Goal: Task Accomplishment & Management: Manage account settings

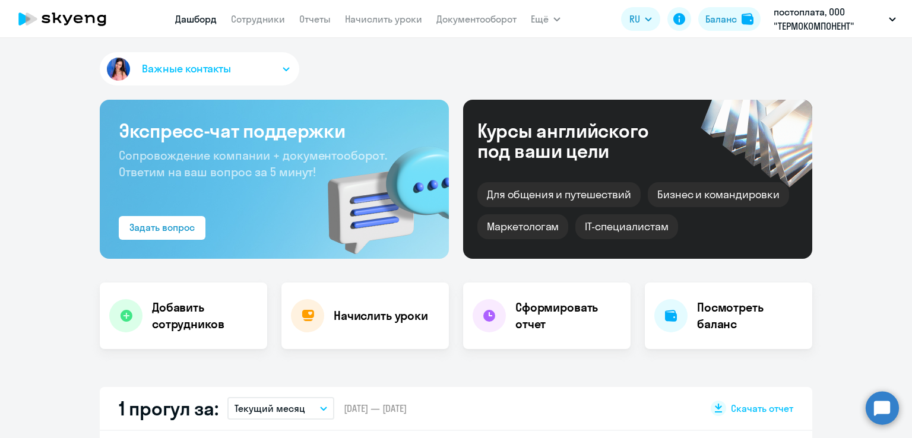
select select "30"
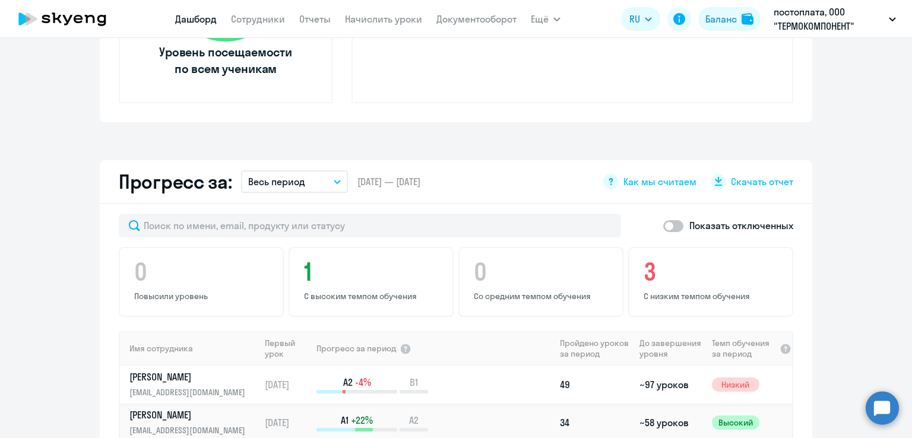
scroll to position [712, 0]
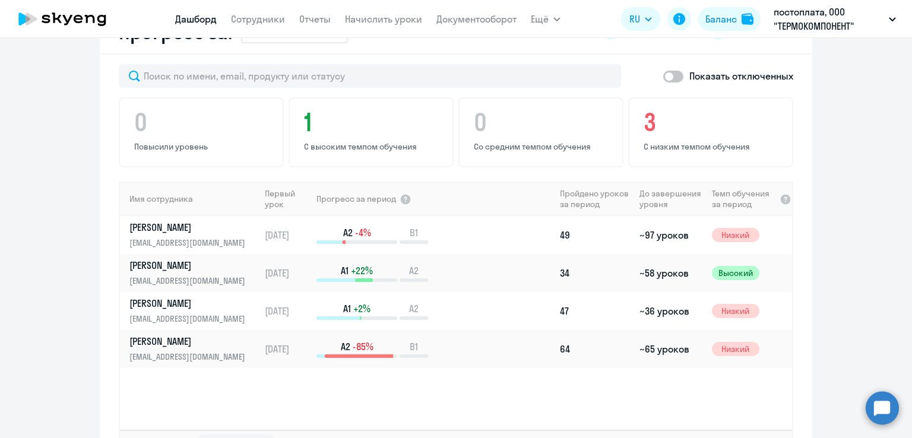
drag, startPoint x: 889, startPoint y: 407, endPoint x: 842, endPoint y: 385, distance: 51.8
click at [887, 403] on circle at bounding box center [882, 407] width 33 height 33
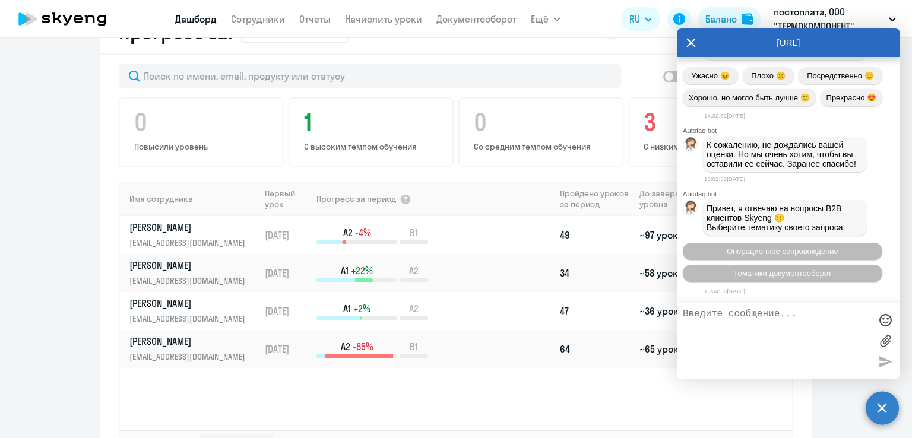
scroll to position [10258, 0]
type textarea "добрый день"
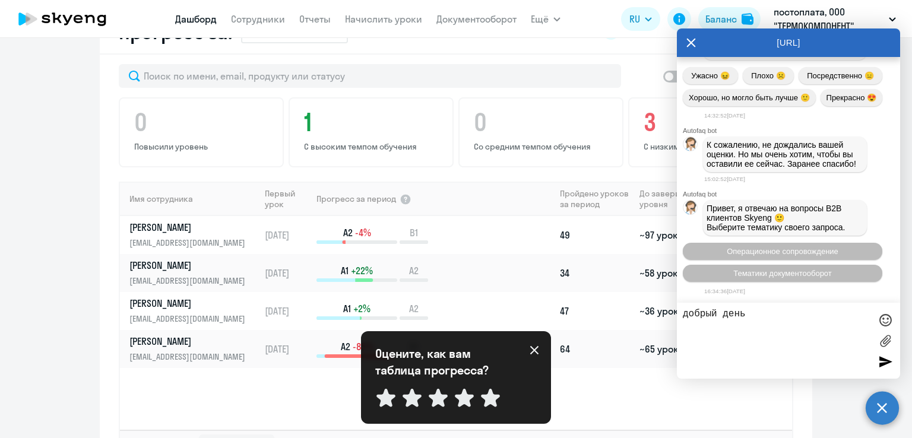
click at [695, 37] on icon at bounding box center [690, 42] width 9 height 28
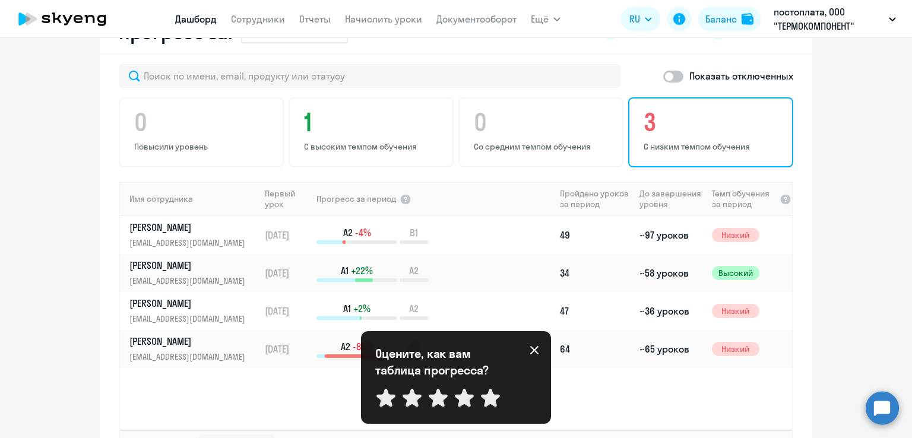
click at [709, 126] on h4 "3" at bounding box center [713, 122] width 138 height 28
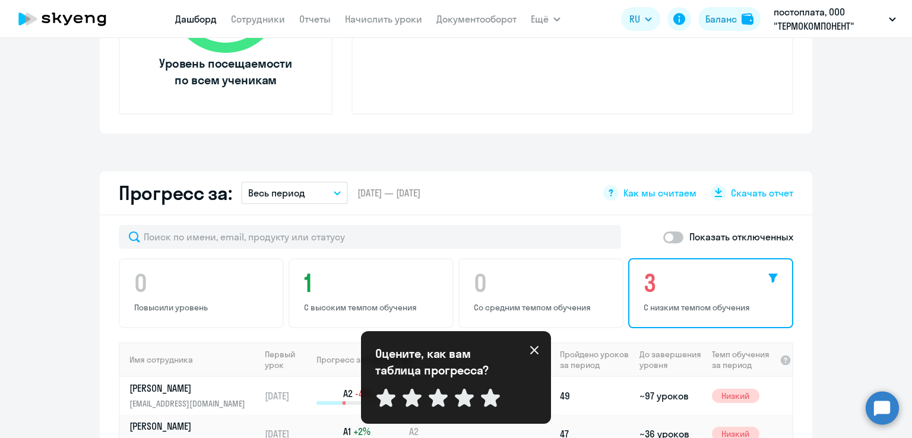
scroll to position [534, 0]
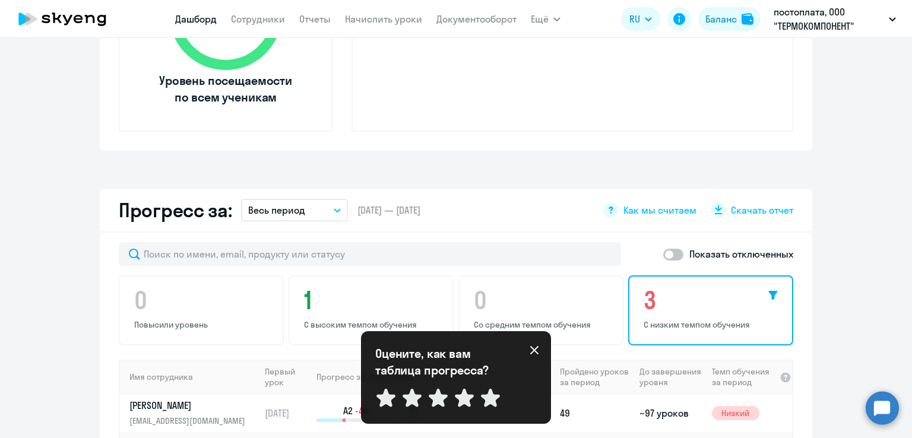
click at [530, 347] on icon at bounding box center [534, 350] width 9 height 9
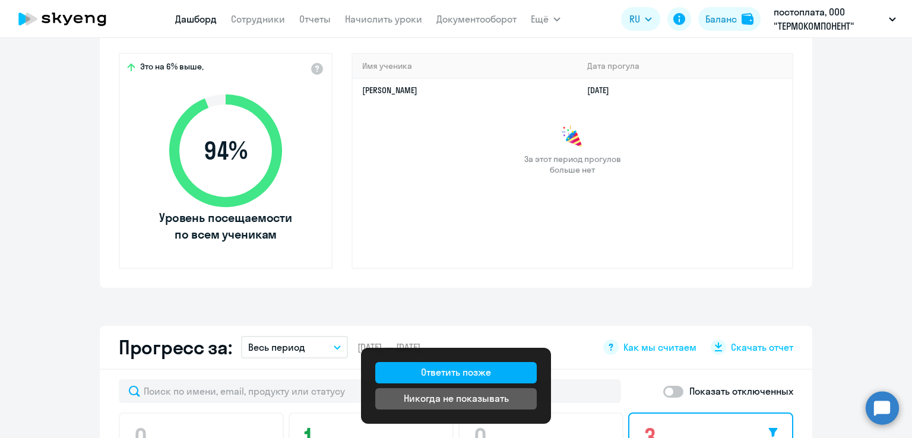
scroll to position [237, 0]
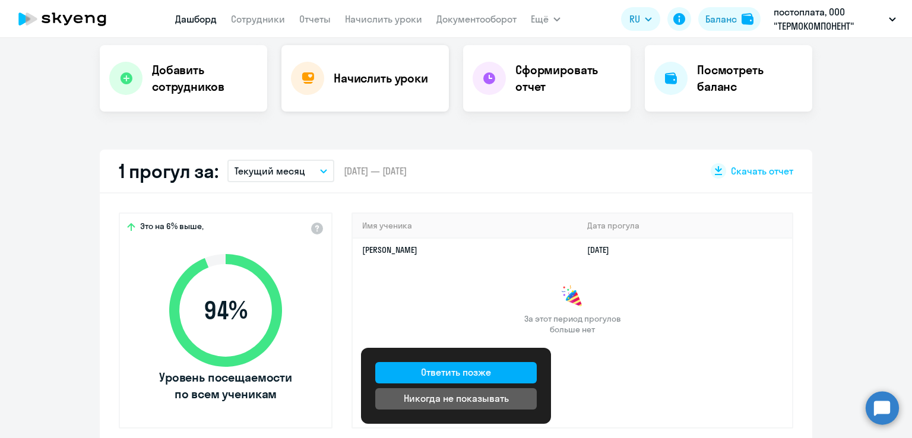
click at [363, 74] on h4 "Начислить уроки" at bounding box center [381, 78] width 94 height 17
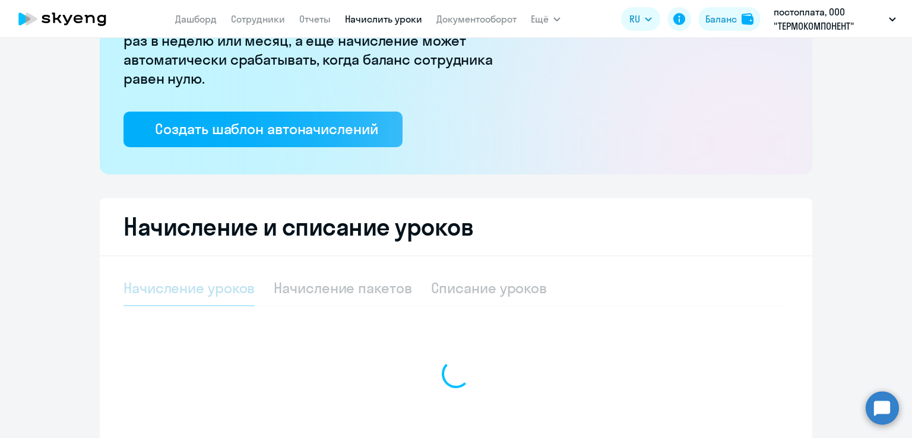
select select "10"
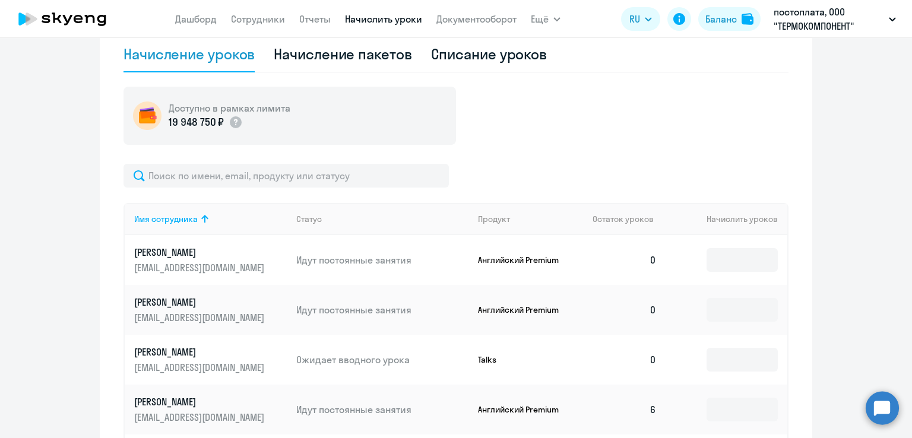
scroll to position [455, 0]
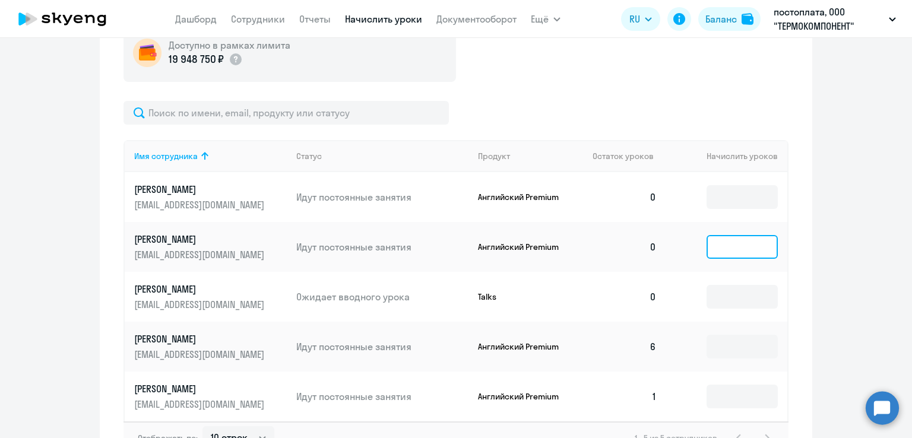
drag, startPoint x: 733, startPoint y: 248, endPoint x: 742, endPoint y: 284, distance: 38.0
click at [733, 248] on input at bounding box center [742, 247] width 71 height 24
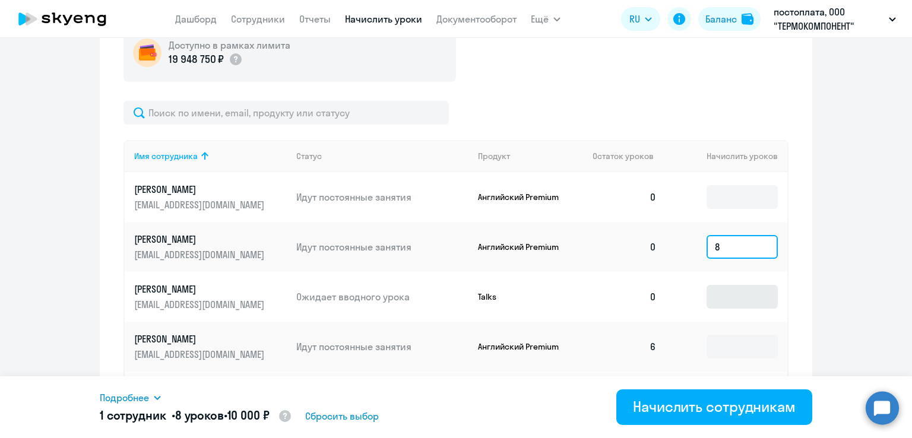
type input "8"
click at [753, 292] on input at bounding box center [742, 297] width 71 height 24
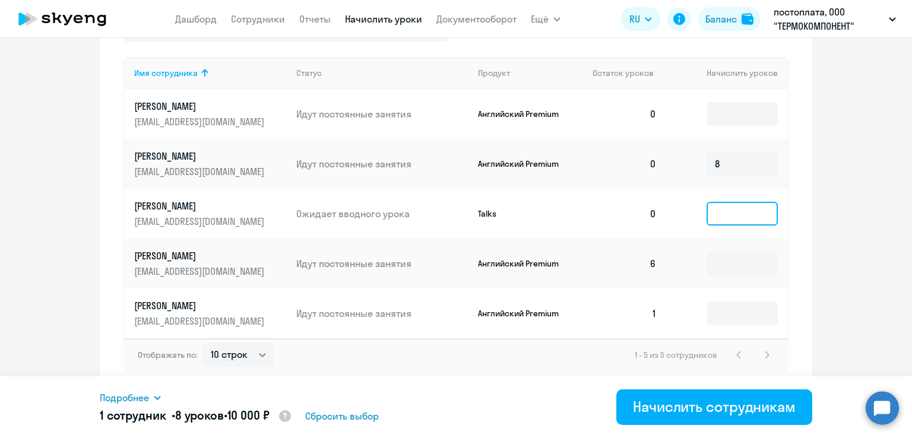
scroll to position [419, 0]
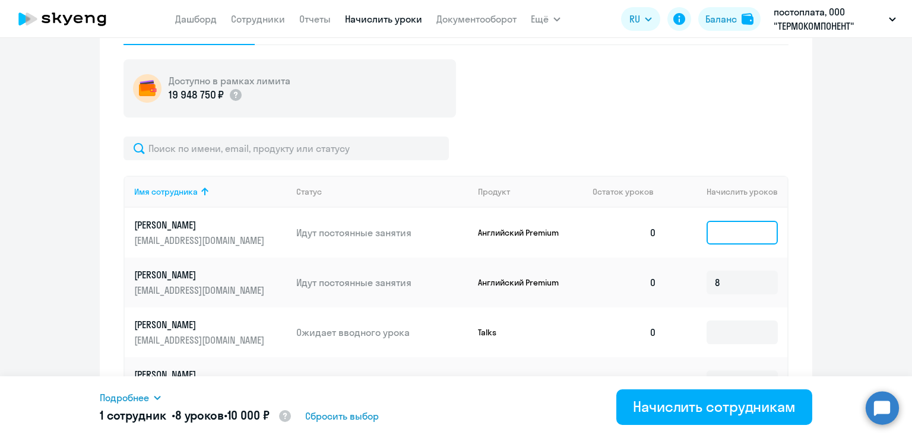
drag, startPoint x: 727, startPoint y: 229, endPoint x: 733, endPoint y: 248, distance: 19.5
click at [727, 230] on input at bounding box center [742, 233] width 71 height 24
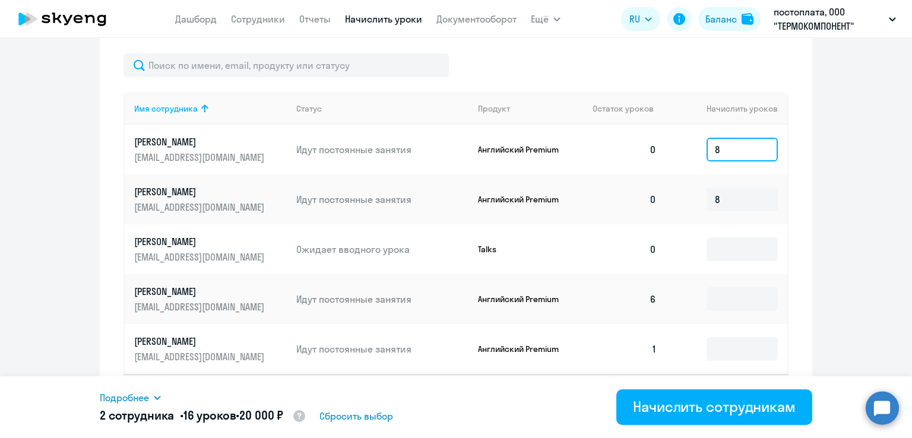
scroll to position [538, 0]
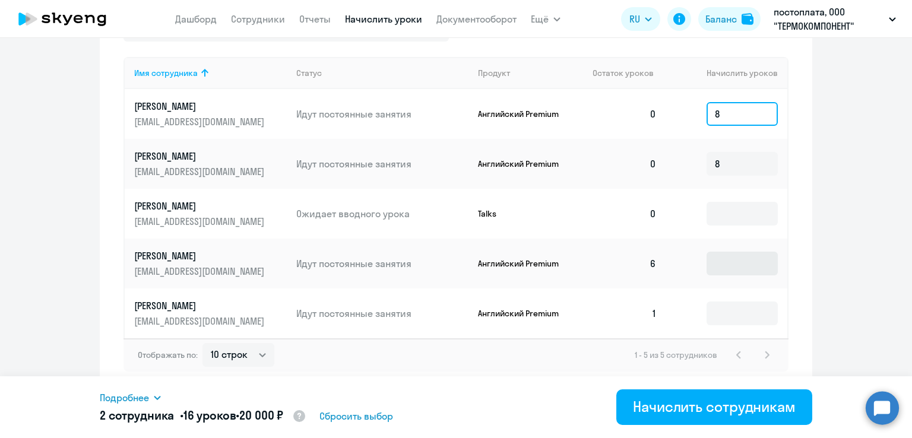
type input "8"
click at [728, 272] on input at bounding box center [742, 264] width 71 height 24
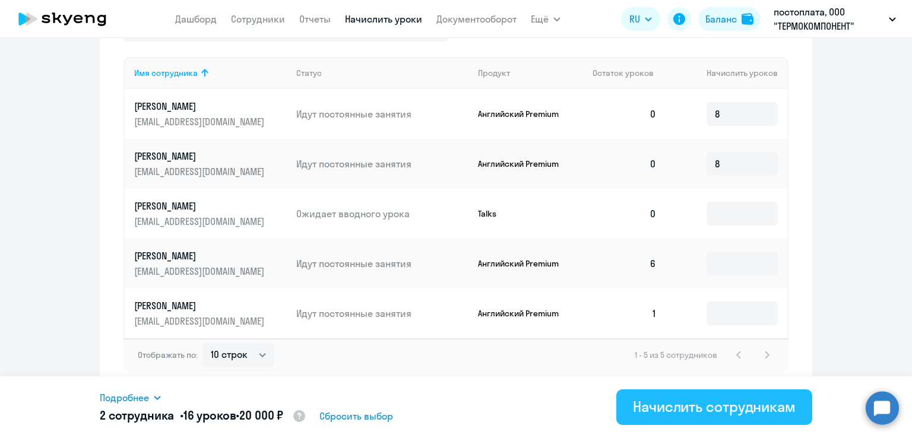
click at [689, 413] on div "Начислить сотрудникам" at bounding box center [714, 406] width 163 height 19
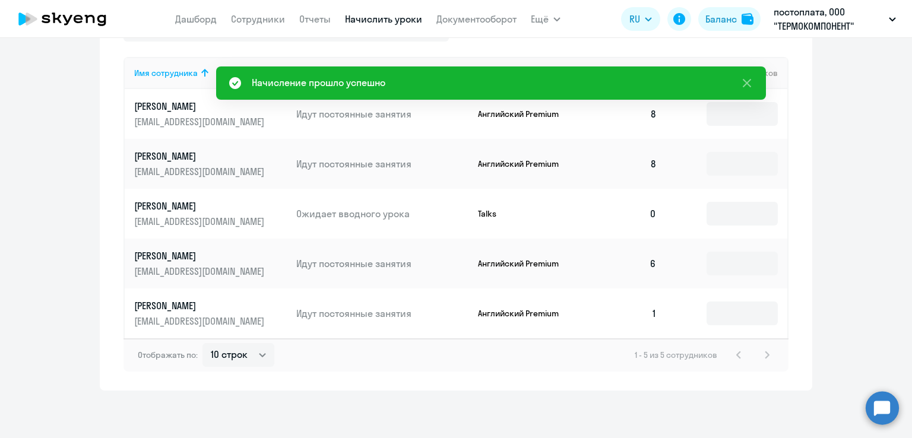
scroll to position [300, 0]
